Goal: Information Seeking & Learning: Learn about a topic

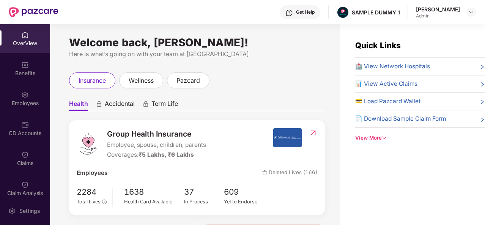
click at [300, 16] on div "Get Help" at bounding box center [300, 12] width 41 height 14
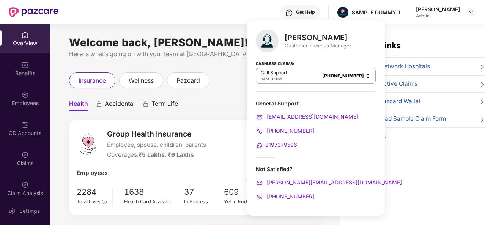
click at [219, 86] on div "insurance wellness pazcard" at bounding box center [197, 80] width 256 height 16
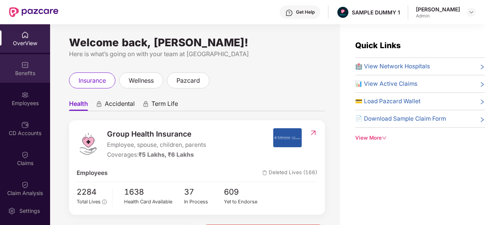
click at [34, 71] on div "Benefits" at bounding box center [25, 73] width 50 height 8
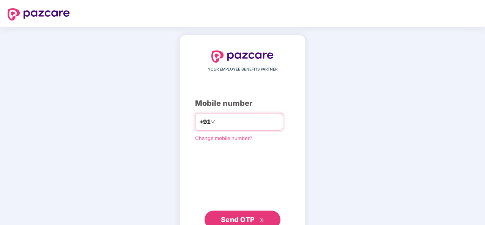
type input "**********"
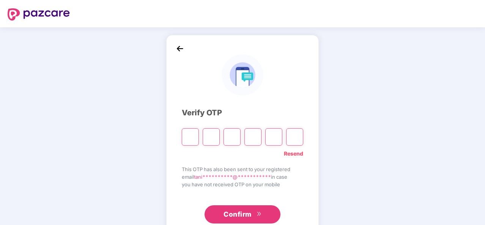
type input "*"
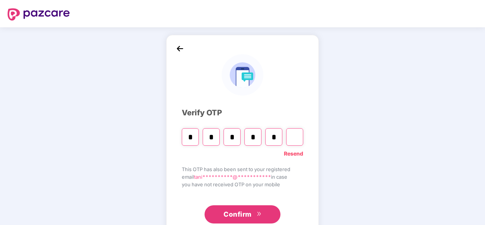
type input "*"
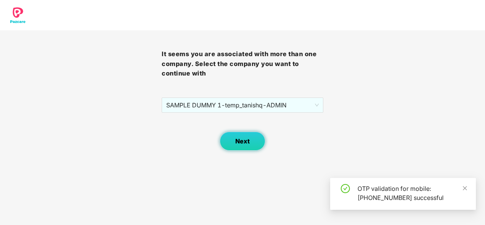
click at [231, 134] on button "Next" at bounding box center [243, 141] width 46 height 19
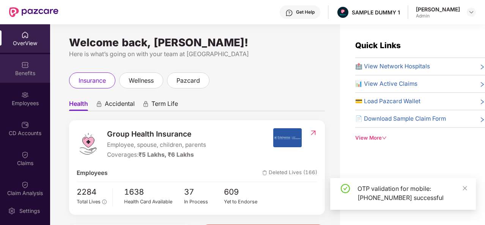
click at [25, 70] on div "Benefits" at bounding box center [25, 73] width 50 height 8
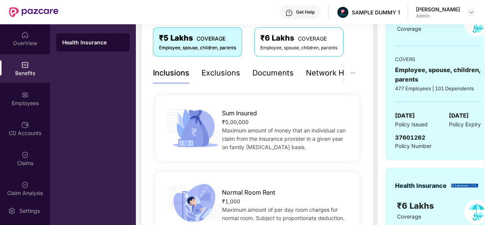
scroll to position [131, 0]
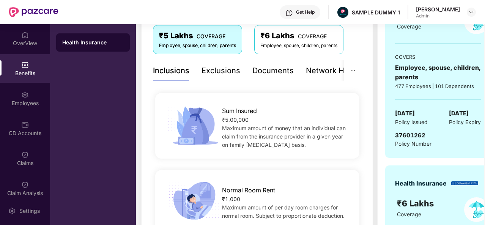
click at [226, 72] on div "Exclusions" at bounding box center [220, 71] width 39 height 12
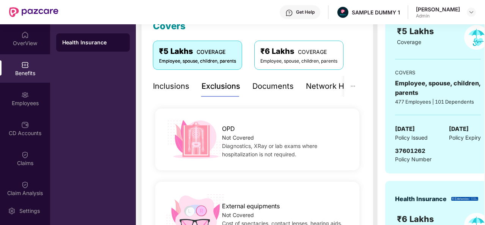
scroll to position [113, 0]
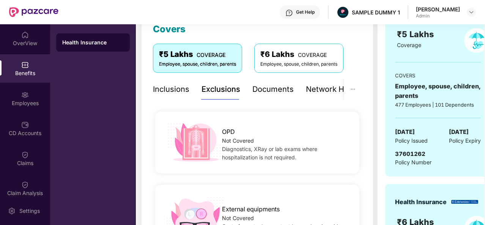
click at [277, 91] on div "Documents" at bounding box center [272, 89] width 41 height 12
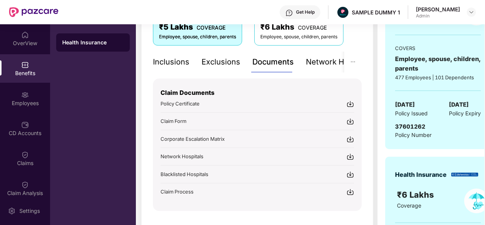
scroll to position [161, 0]
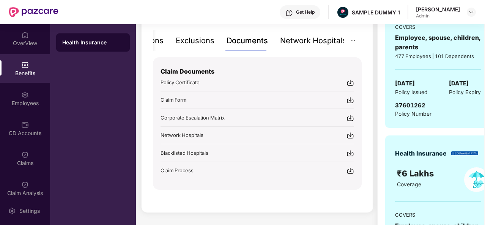
click at [321, 40] on div "Network Hospitals" at bounding box center [313, 41] width 66 height 12
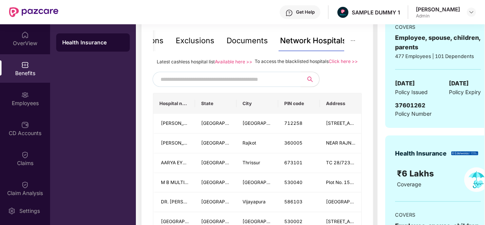
click at [192, 85] on input "text" at bounding box center [226, 79] width 130 height 11
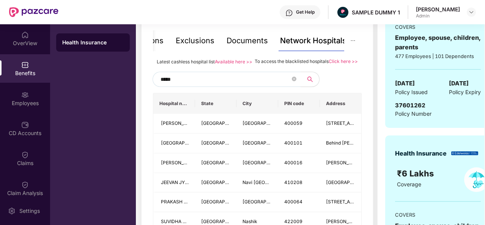
type input "******"
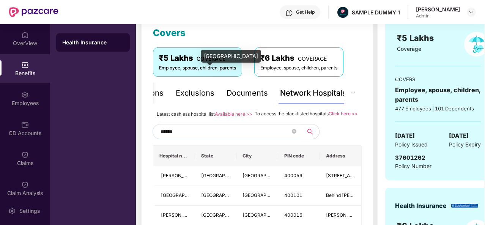
scroll to position [104, 0]
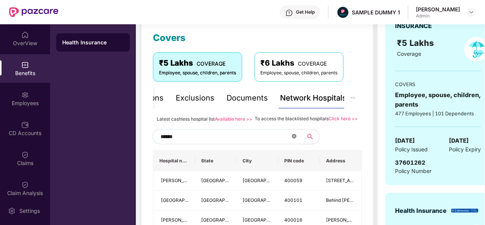
click at [293, 138] on icon "close-circle" at bounding box center [294, 136] width 5 height 5
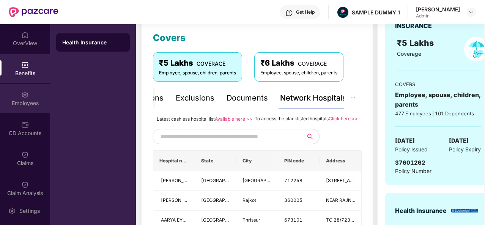
click at [21, 96] on img at bounding box center [25, 95] width 8 height 8
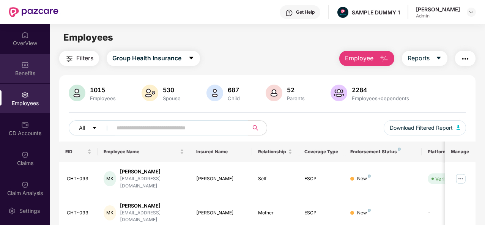
click at [33, 71] on div "Benefits" at bounding box center [25, 73] width 50 height 8
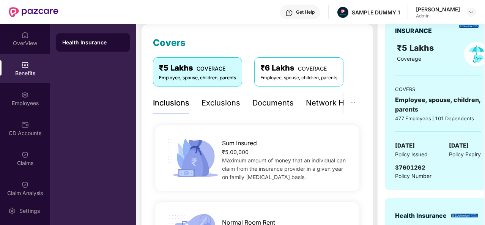
scroll to position [106, 0]
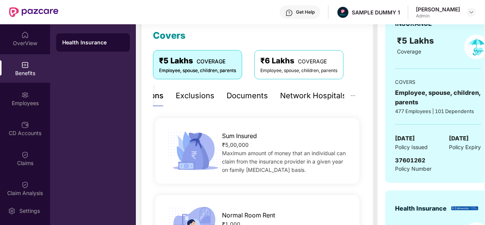
click at [320, 99] on div "Network Hospitals" at bounding box center [313, 96] width 66 height 12
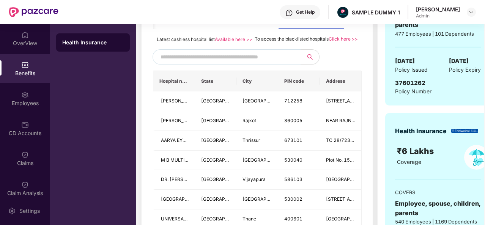
scroll to position [184, 0]
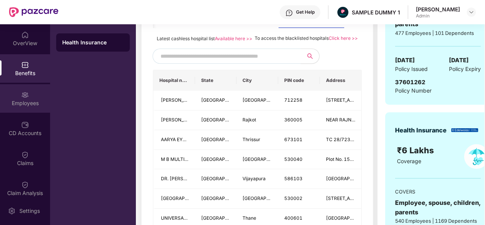
click at [25, 92] on img at bounding box center [25, 95] width 8 height 8
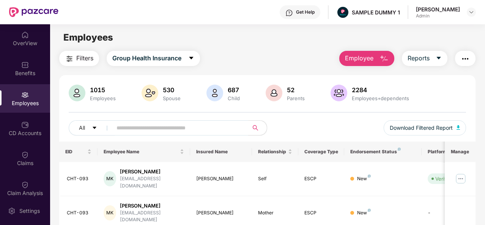
click at [379, 58] on button "Employee" at bounding box center [366, 58] width 55 height 15
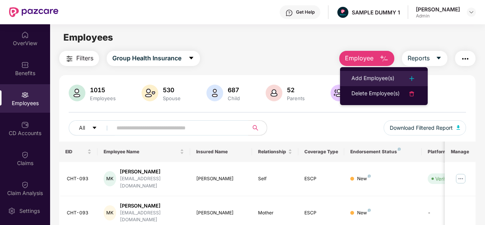
click at [389, 74] on div "Add Employee(s)" at bounding box center [372, 78] width 43 height 9
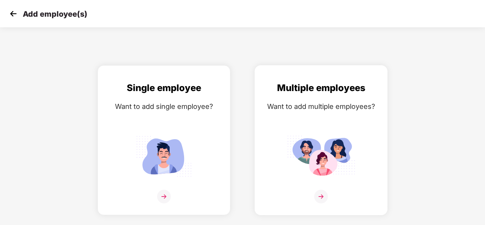
click at [321, 194] on img at bounding box center [321, 197] width 14 height 14
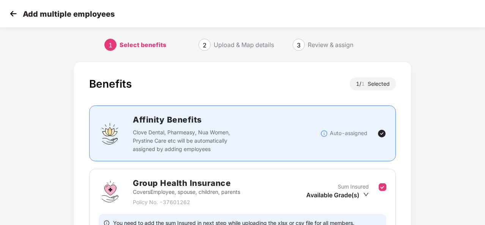
scroll to position [80, 0]
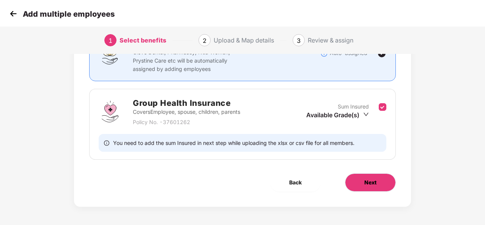
click at [376, 189] on button "Next" at bounding box center [370, 182] width 51 height 18
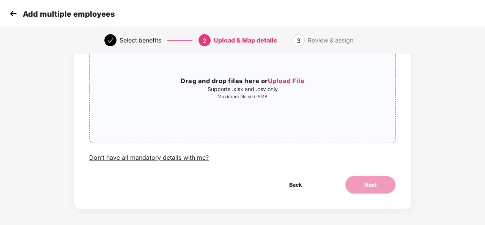
scroll to position [78, 0]
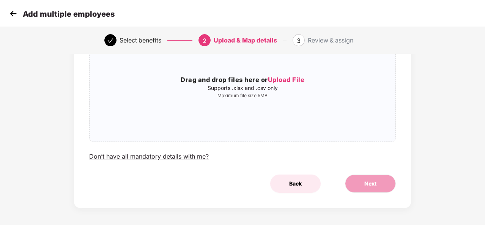
click at [293, 181] on span "Back" at bounding box center [295, 183] width 13 height 8
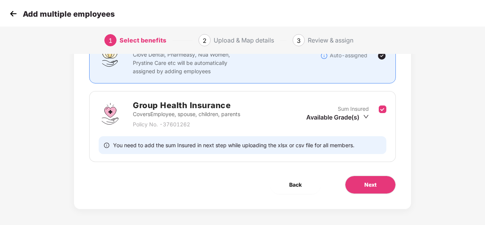
scroll to position [0, 0]
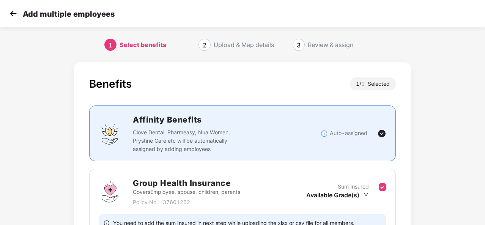
click at [9, 15] on img at bounding box center [13, 13] width 11 height 11
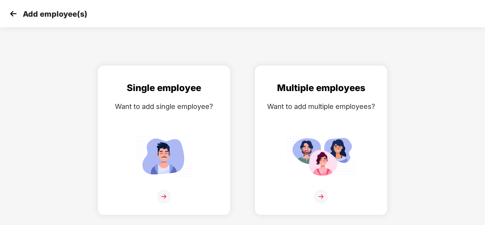
click at [15, 16] on img at bounding box center [13, 13] width 11 height 11
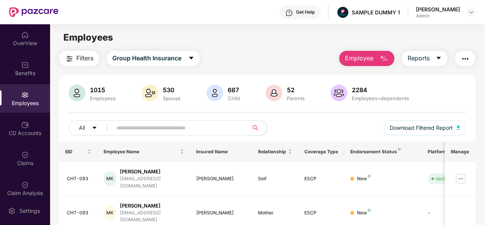
click at [378, 61] on button "Employee" at bounding box center [366, 58] width 55 height 15
click at [377, 110] on div "1015 Employees 530 Spouse 687 Child [DEMOGRAPHIC_DATA] Parents 2284 Employees+d…" at bounding box center [267, 113] width 416 height 57
click at [439, 60] on icon "caret-down" at bounding box center [439, 58] width 6 height 6
click at [470, 59] on img "button" at bounding box center [465, 58] width 9 height 9
click at [306, 126] on div "All Download Filtered Report" at bounding box center [267, 130] width 397 height 21
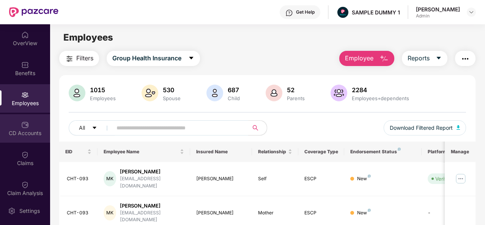
click at [17, 127] on div "CD Accounts" at bounding box center [25, 128] width 50 height 28
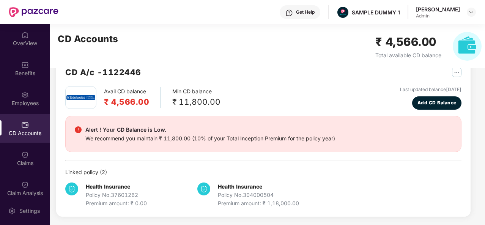
scroll to position [20, 0]
click at [438, 101] on span "Add CD Balance" at bounding box center [436, 103] width 39 height 7
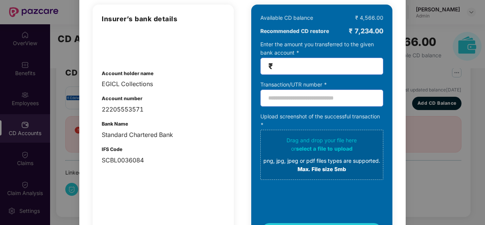
scroll to position [0, 0]
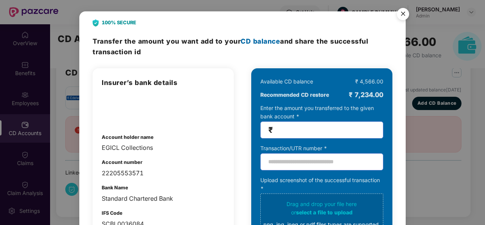
click at [401, 13] on img "Close" at bounding box center [402, 15] width 21 height 21
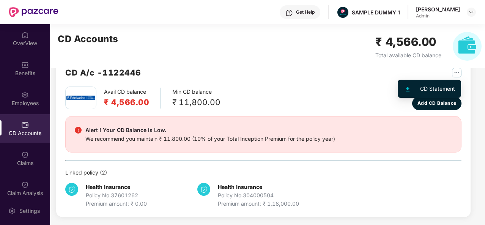
click at [456, 71] on img "button" at bounding box center [456, 72] width 9 height 9
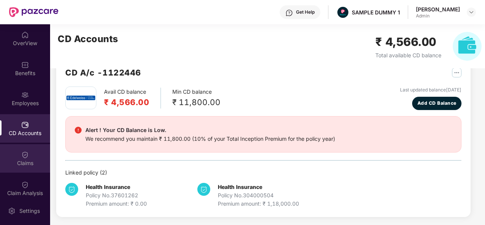
click at [22, 161] on div "Claims" at bounding box center [25, 163] width 50 height 8
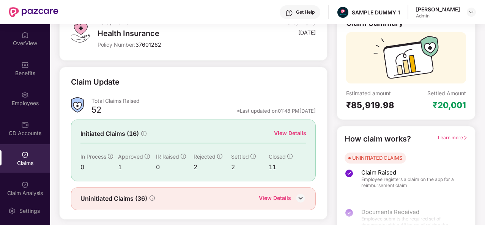
scroll to position [58, 0]
click at [284, 133] on div "View Details" at bounding box center [290, 133] width 32 height 8
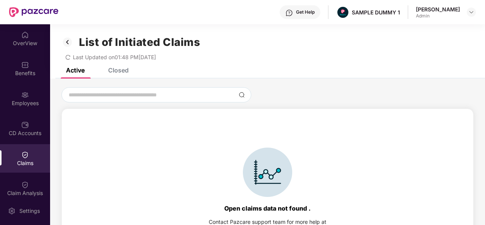
click at [115, 72] on div "Closed" at bounding box center [118, 70] width 20 height 8
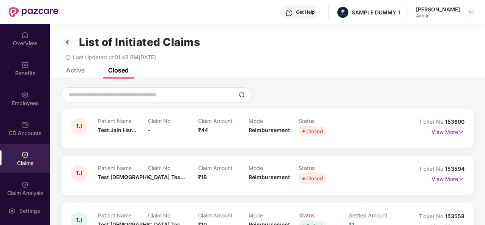
scroll to position [45, 0]
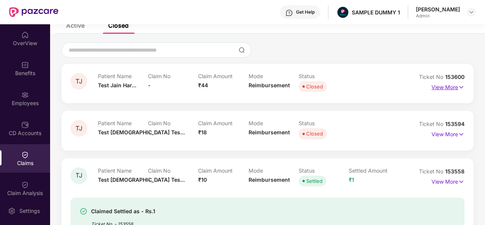
click at [456, 86] on p "View More" at bounding box center [447, 86] width 33 height 10
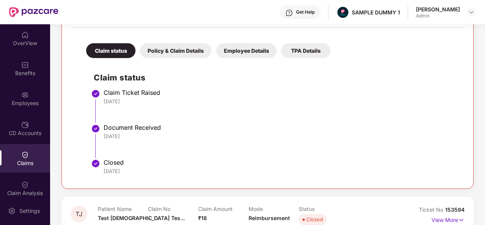
scroll to position [148, 0]
click at [184, 54] on div "Policy & Claim Details" at bounding box center [175, 50] width 71 height 15
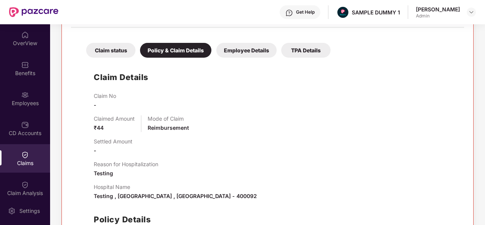
click at [248, 46] on div "Employee Details" at bounding box center [246, 50] width 60 height 15
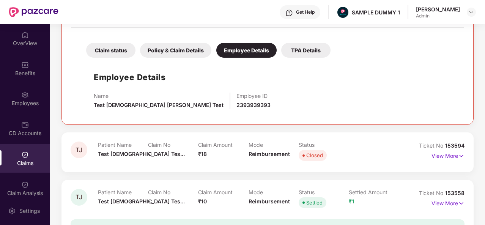
click at [305, 50] on div "TPA Details" at bounding box center [305, 50] width 49 height 15
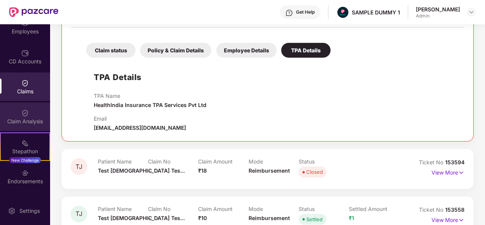
scroll to position [72, 0]
click at [30, 118] on div "Claim Analysis" at bounding box center [25, 121] width 50 height 8
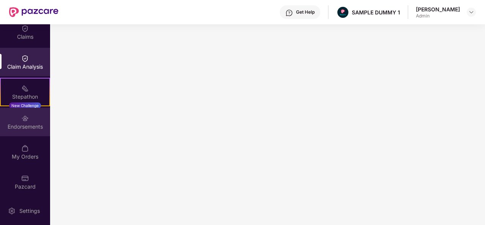
scroll to position [127, 0]
click at [24, 115] on img at bounding box center [25, 118] width 8 height 8
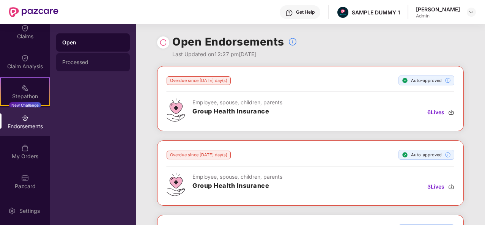
click at [89, 61] on div "Processed" at bounding box center [92, 62] width 61 height 6
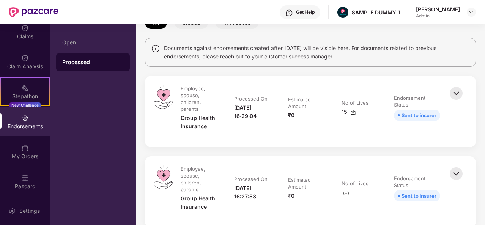
scroll to position [48, 0]
click at [457, 90] on img at bounding box center [456, 92] width 17 height 17
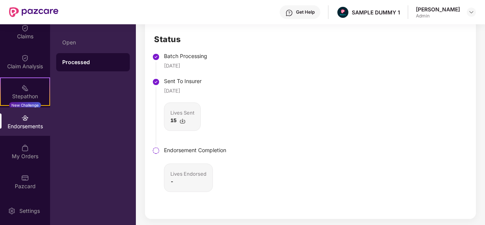
scroll to position [203, 0]
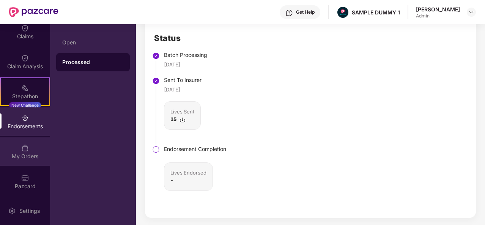
click at [32, 151] on div "My Orders" at bounding box center [25, 151] width 50 height 28
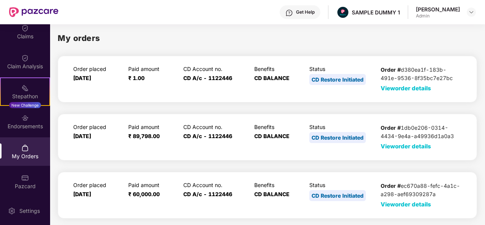
click at [421, 85] on span "View order details" at bounding box center [406, 88] width 50 height 7
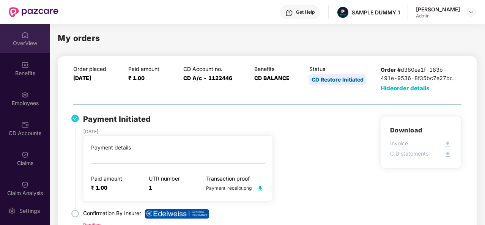
click at [27, 42] on div "OverView" at bounding box center [25, 43] width 50 height 8
